Goal: Check status: Check status

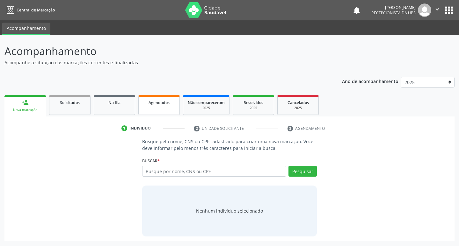
click at [157, 103] on span "Agendados" at bounding box center [158, 102] width 21 height 5
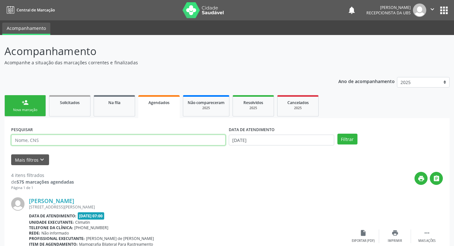
click at [167, 140] on input "text" at bounding box center [118, 140] width 214 height 11
type input "[PERSON_NAME]"
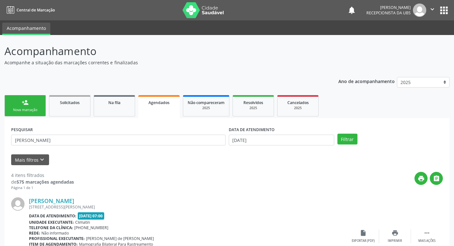
click at [282, 147] on div "DATA DE ATENDIMENTO [DATE]" at bounding box center [281, 137] width 109 height 25
click at [290, 141] on input "[DATE]" at bounding box center [281, 140] width 105 height 11
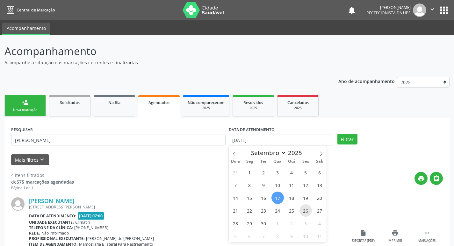
click at [302, 210] on span "26" at bounding box center [305, 210] width 12 height 12
type input "[DATE]"
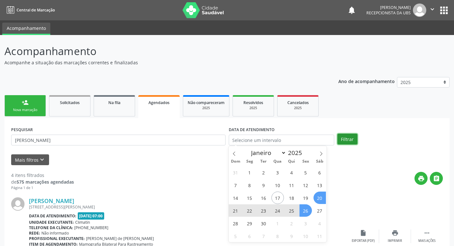
click at [342, 141] on button "Filtrar" at bounding box center [347, 139] width 20 height 11
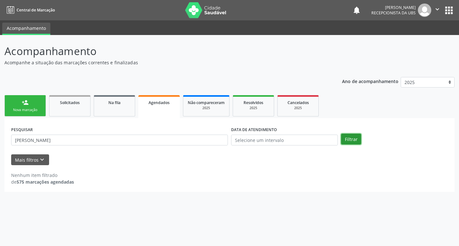
click at [348, 140] on button "Filtrar" at bounding box center [351, 139] width 20 height 11
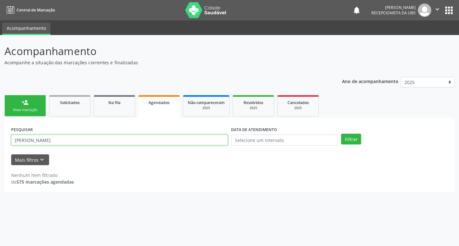
click at [110, 142] on input "[PERSON_NAME]" at bounding box center [119, 140] width 217 height 11
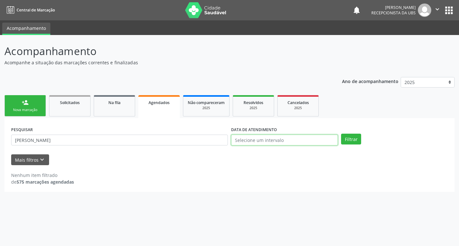
click at [304, 143] on input "text" at bounding box center [284, 140] width 107 height 11
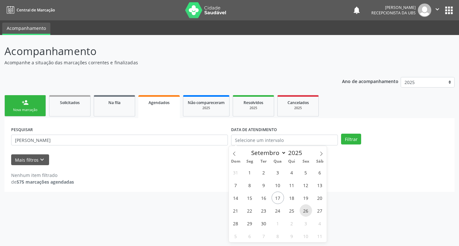
click at [303, 209] on span "26" at bounding box center [305, 210] width 12 height 12
type input "[DATE]"
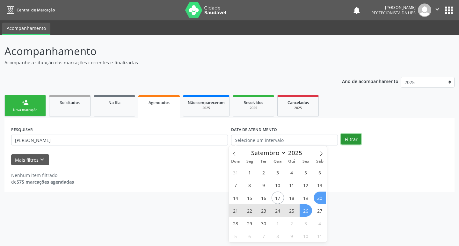
click at [345, 140] on button "Filtrar" at bounding box center [351, 139] width 20 height 11
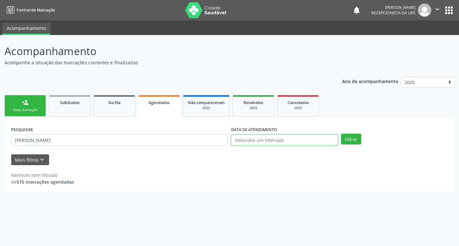
click at [255, 142] on input "text" at bounding box center [284, 140] width 107 height 11
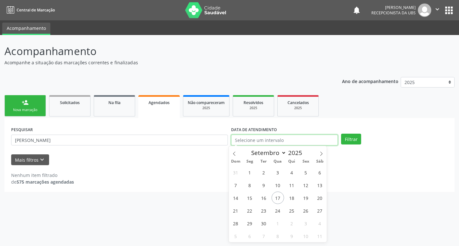
click at [305, 141] on input "text" at bounding box center [284, 140] width 107 height 11
click at [348, 166] on div "Nenhum item filtrado de 575 marcações agendadas" at bounding box center [229, 175] width 436 height 20
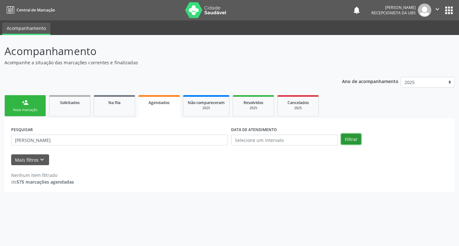
click at [353, 142] on button "Filtrar" at bounding box center [351, 139] width 20 height 11
click at [151, 108] on link "Agendados" at bounding box center [158, 106] width 41 height 23
click at [183, 148] on div "PESQUISAR [PERSON_NAME]" at bounding box center [120, 137] width 220 height 25
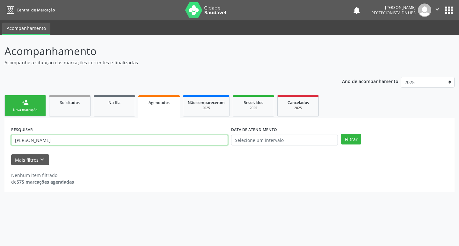
click at [207, 136] on input "[PERSON_NAME]" at bounding box center [119, 140] width 217 height 11
type input "[PERSON_NAME]"
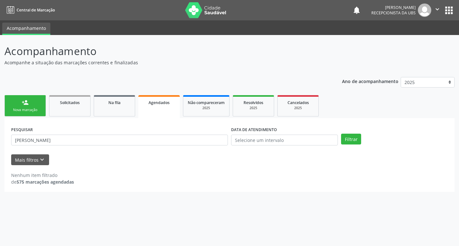
click at [350, 133] on div "PESQUISAR [PERSON_NAME] de melo DATA DE ATENDIMENTO Filtrar" at bounding box center [229, 137] width 439 height 25
click at [352, 143] on button "Filtrar" at bounding box center [351, 139] width 20 height 11
click at [356, 145] on div "PESQUISAR [PERSON_NAME] de melo DATA DE ATENDIMENTO Filtrar" at bounding box center [229, 137] width 439 height 25
click at [350, 138] on button "Filtrar" at bounding box center [351, 139] width 20 height 11
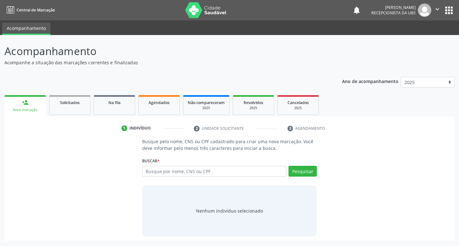
click at [100, 45] on p "Acompanhamento" at bounding box center [161, 51] width 315 height 16
click at [158, 114] on link "Agendados" at bounding box center [158, 105] width 41 height 20
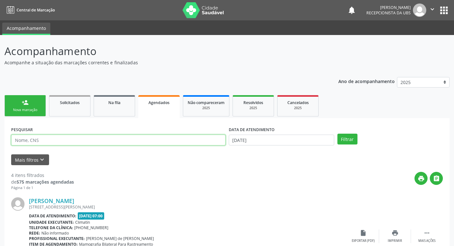
click at [138, 143] on input "text" at bounding box center [118, 140] width 214 height 11
type input "Raylla Beatriz Lima Vieira de Melo"
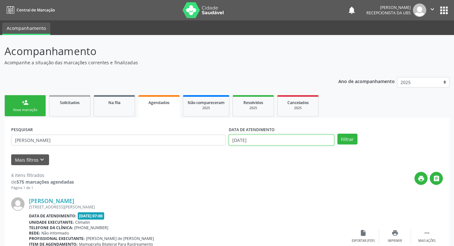
click at [310, 144] on body "Central de Marcação notifications Anna Fabíola Pereira Leite Recepcionista da U…" at bounding box center [227, 123] width 454 height 246
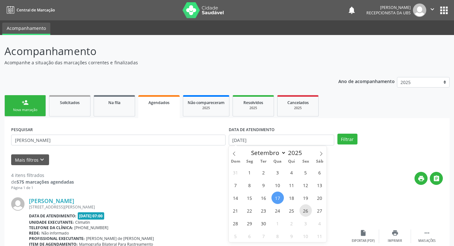
click at [304, 211] on span "26" at bounding box center [305, 210] width 12 height 12
type input "[DATE]"
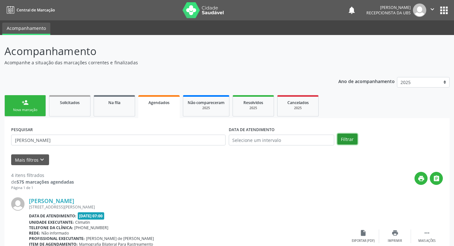
click at [338, 146] on div "PESQUISAR Raylla Beatriz Lima Vieira de Melo DATA DE ATENDIMENTO Filtrar" at bounding box center [227, 137] width 435 height 25
click at [342, 141] on button "Filtrar" at bounding box center [347, 139] width 20 height 11
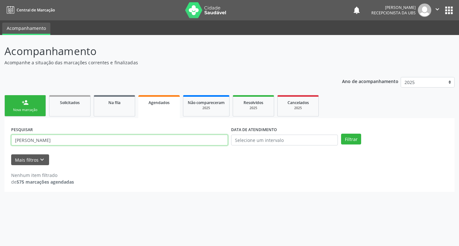
click at [108, 144] on input "Raylla Beatriz Lima Vieira de Melo" at bounding box center [119, 140] width 217 height 11
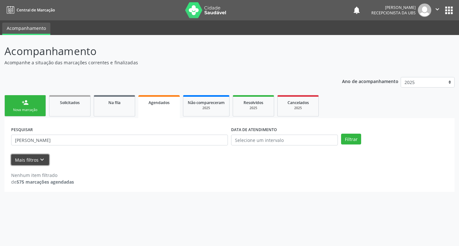
click at [47, 161] on button "Mais filtros keyboard_arrow_down" at bounding box center [30, 159] width 38 height 11
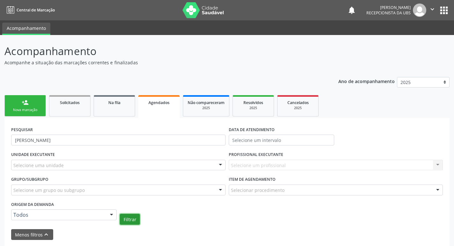
click at [127, 221] on button "Filtrar" at bounding box center [130, 219] width 20 height 11
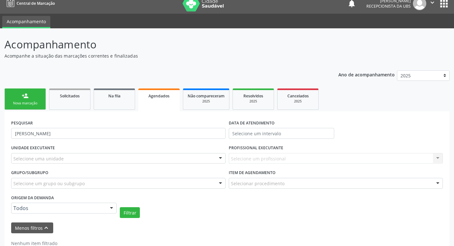
scroll to position [25, 0]
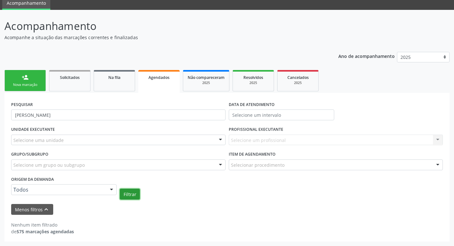
click at [122, 195] on button "Filtrar" at bounding box center [130, 194] width 20 height 11
click at [125, 195] on button "Filtrar" at bounding box center [130, 194] width 20 height 11
click at [137, 198] on button "Filtrar" at bounding box center [130, 194] width 20 height 11
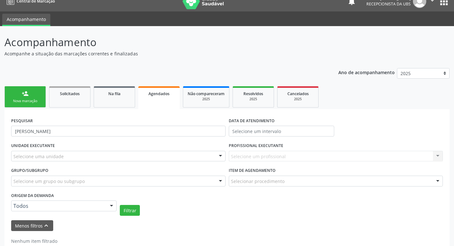
scroll to position [0, 0]
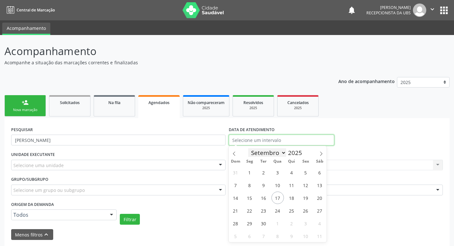
click at [260, 145] on input "text" at bounding box center [281, 140] width 105 height 11
click at [307, 214] on span "26" at bounding box center [305, 210] width 12 height 12
type input "[DATE]"
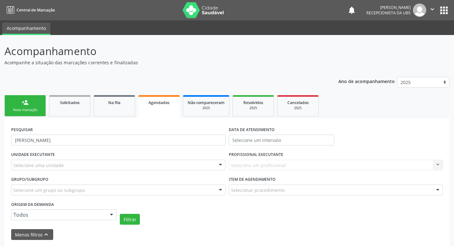
click at [178, 221] on div "Filtrar" at bounding box center [281, 219] width 326 height 11
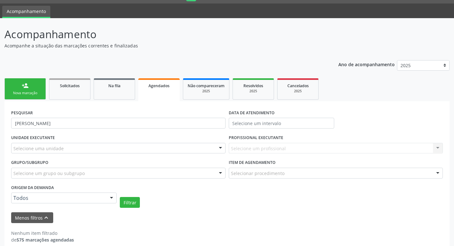
scroll to position [25, 0]
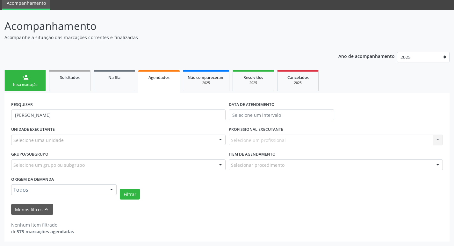
click at [140, 198] on div "Filtrar" at bounding box center [281, 194] width 326 height 11
click at [123, 197] on button "Filtrar" at bounding box center [130, 194] width 20 height 11
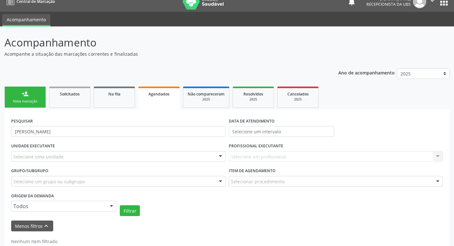
scroll to position [0, 0]
